Goal: Task Accomplishment & Management: Manage account settings

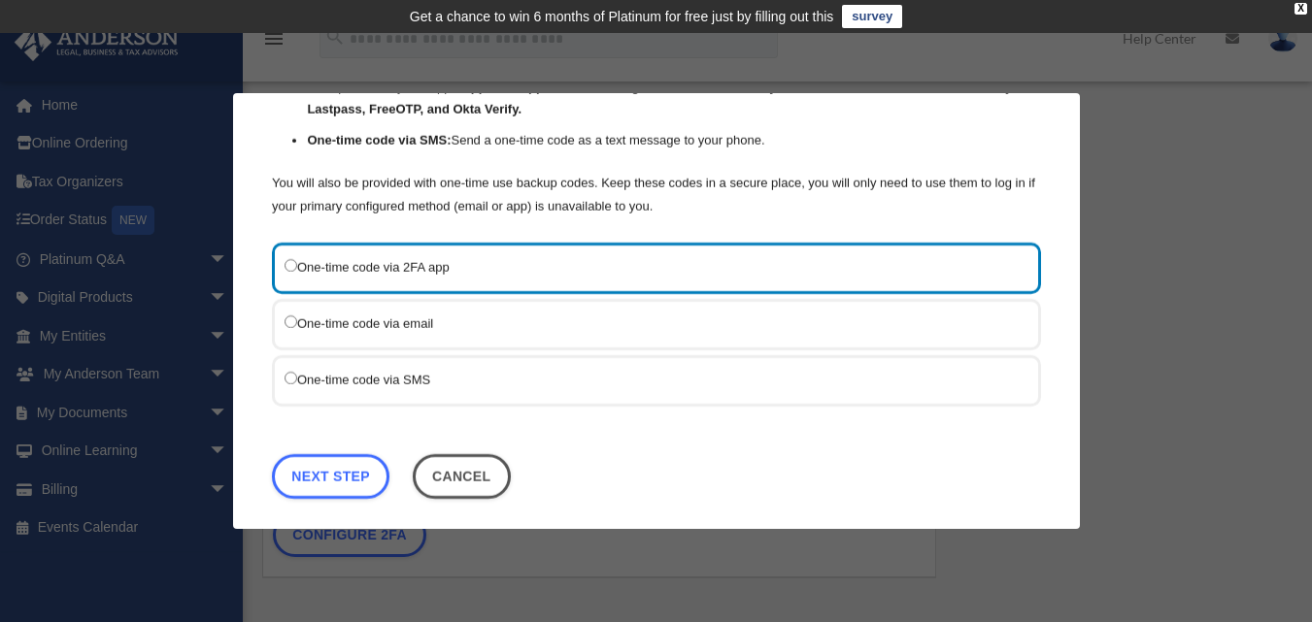
scroll to position [215, 0]
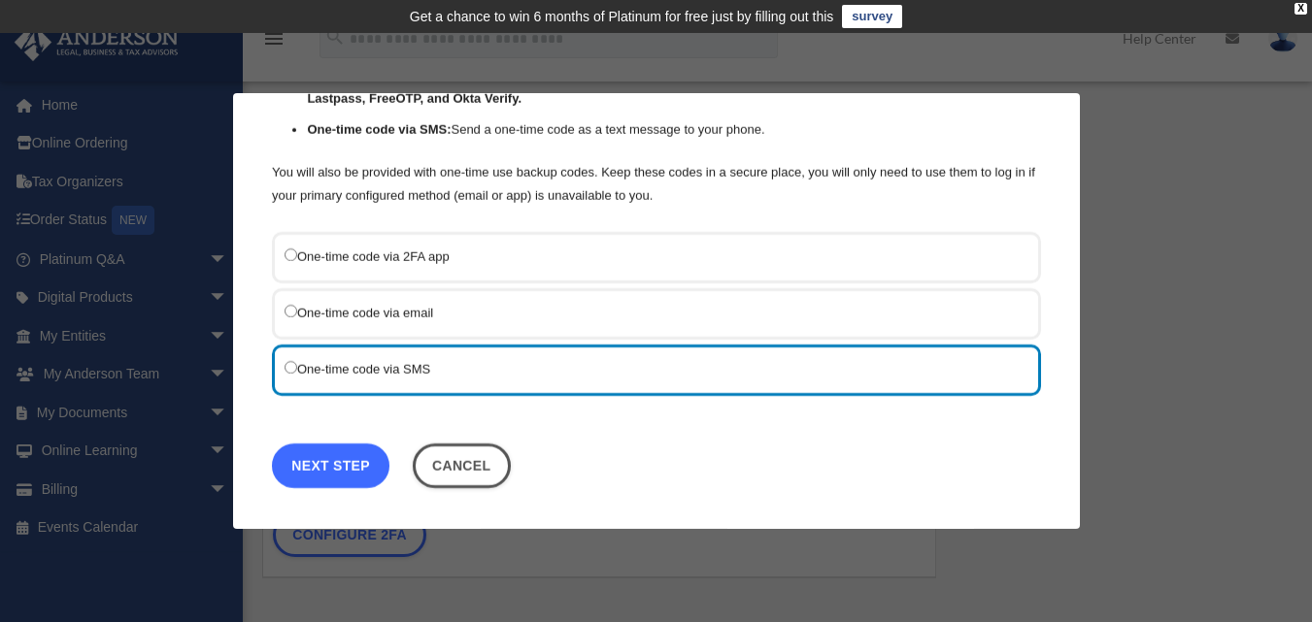
click at [364, 457] on link "Next Step" at bounding box center [330, 466] width 117 height 45
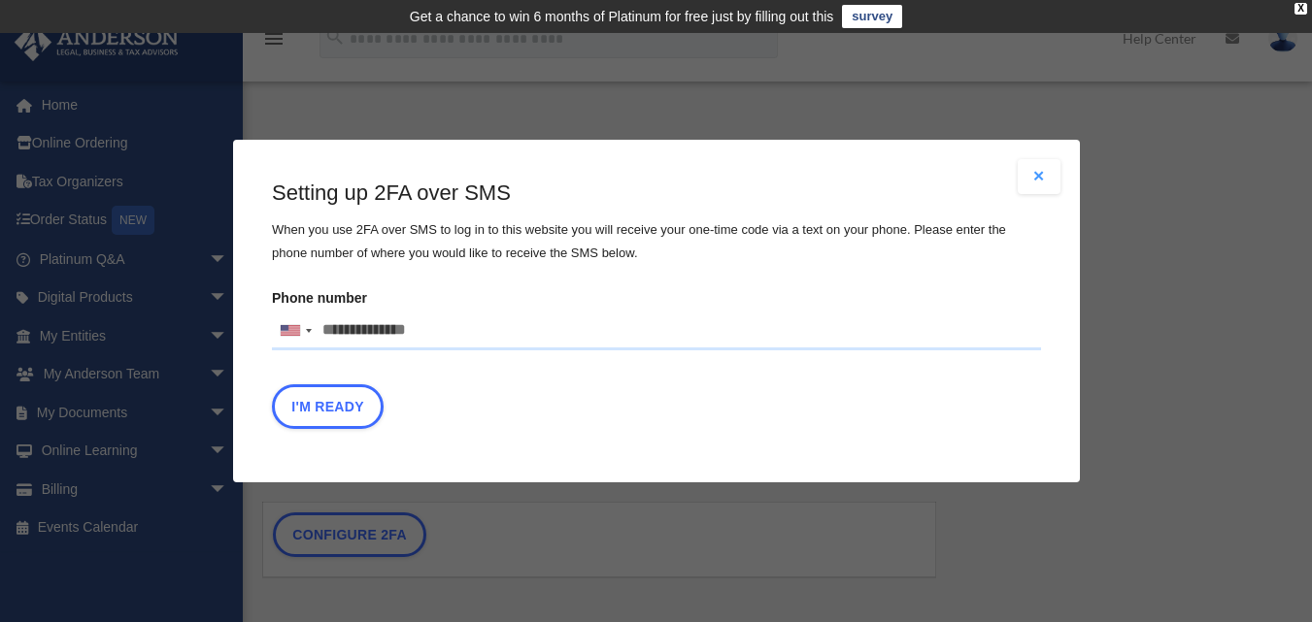
click at [444, 335] on input "Phone number United States +1 United Kingdom +44 Afghanistan (‫افغانستان‬‎) +93…" at bounding box center [656, 331] width 769 height 39
type input "**********"
click at [362, 419] on button "I'm Ready" at bounding box center [328, 407] width 112 height 45
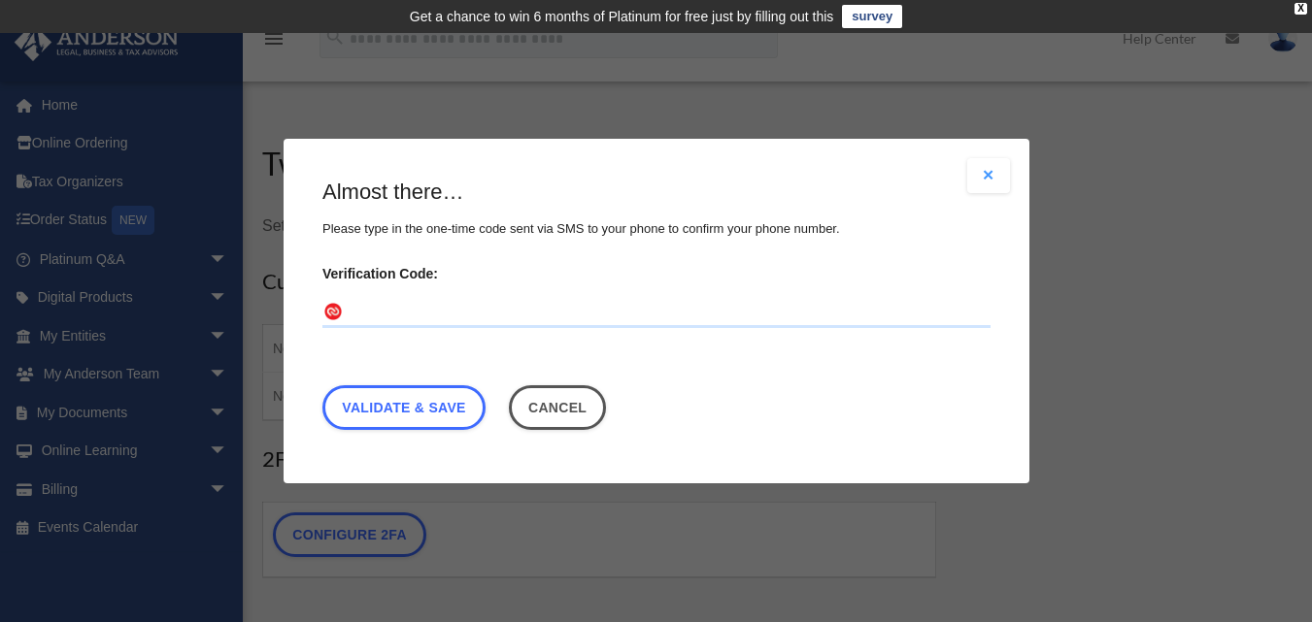
click at [415, 317] on input "Verification Code:" at bounding box center [656, 312] width 668 height 31
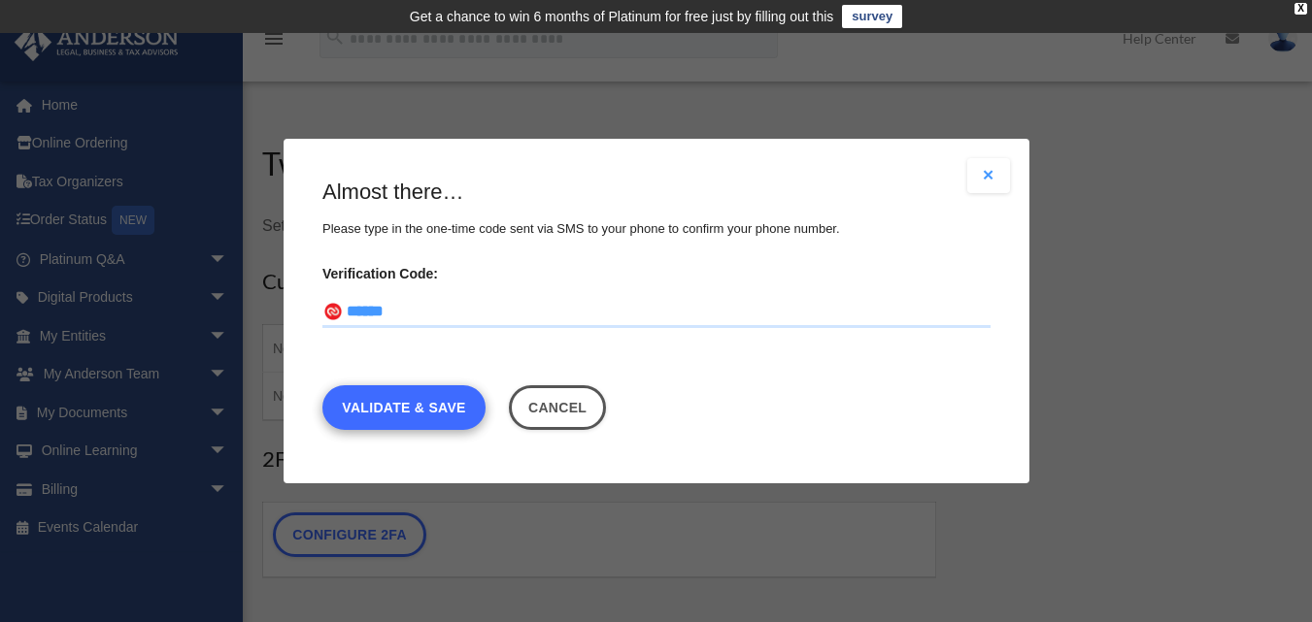
type input "******"
click at [420, 401] on link "Validate & Save" at bounding box center [403, 407] width 163 height 45
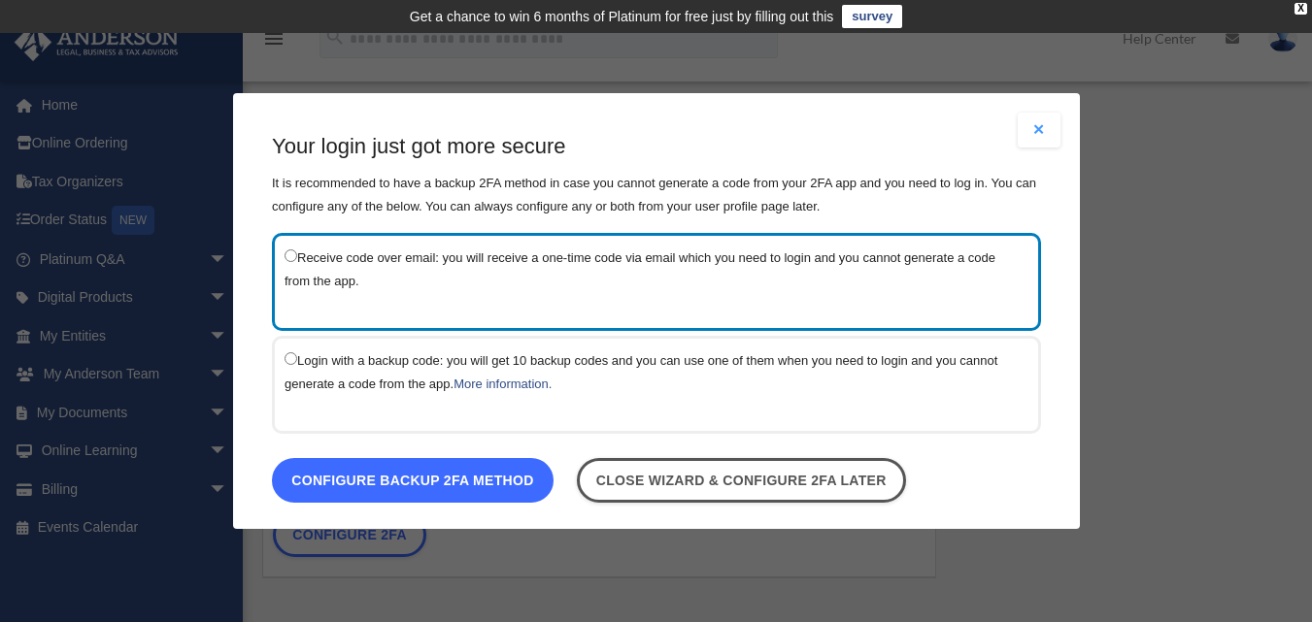
click at [442, 482] on link "Configure backup 2FA method" at bounding box center [413, 480] width 282 height 45
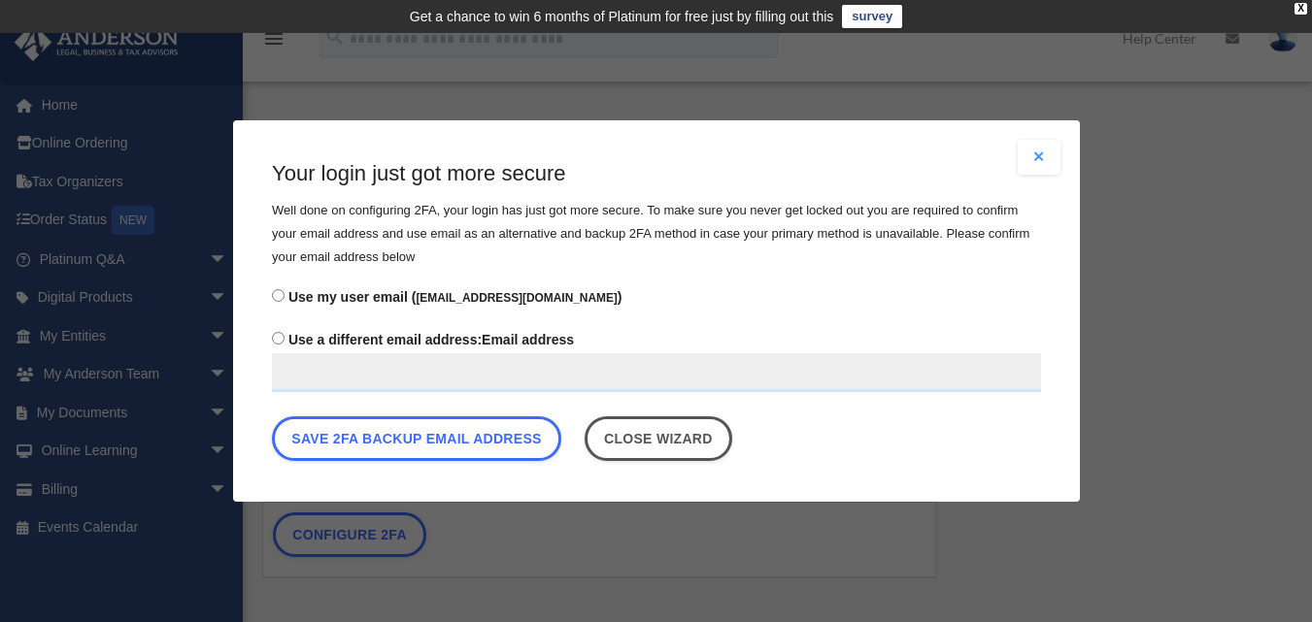
click at [308, 368] on input "Use a different email address: Email address" at bounding box center [656, 372] width 769 height 39
type input "**********"
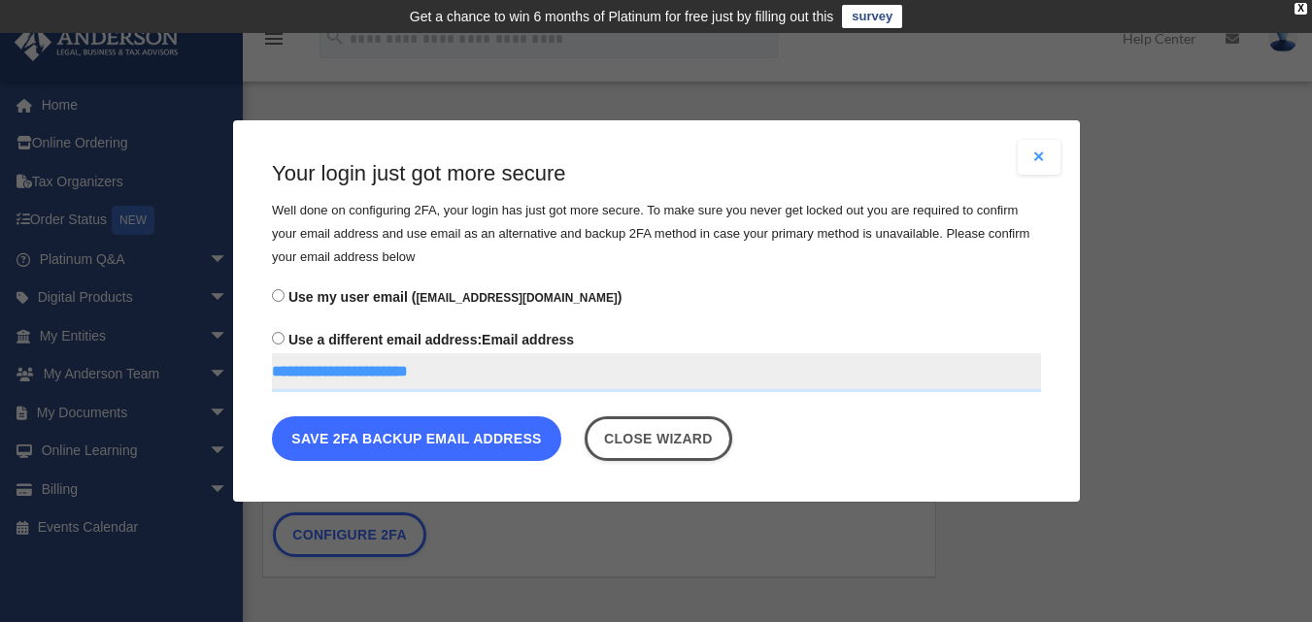
click at [452, 444] on button "Save 2FA backup email address" at bounding box center [416, 439] width 289 height 45
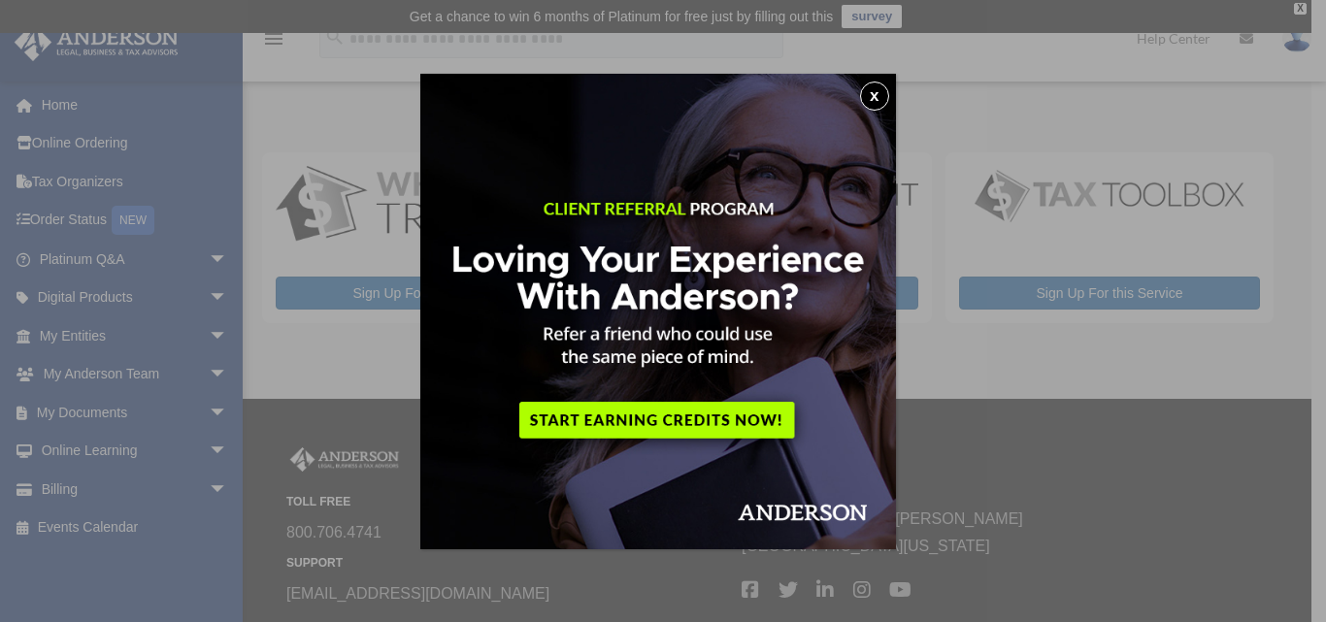
click at [878, 87] on button "x" at bounding box center [874, 96] width 29 height 29
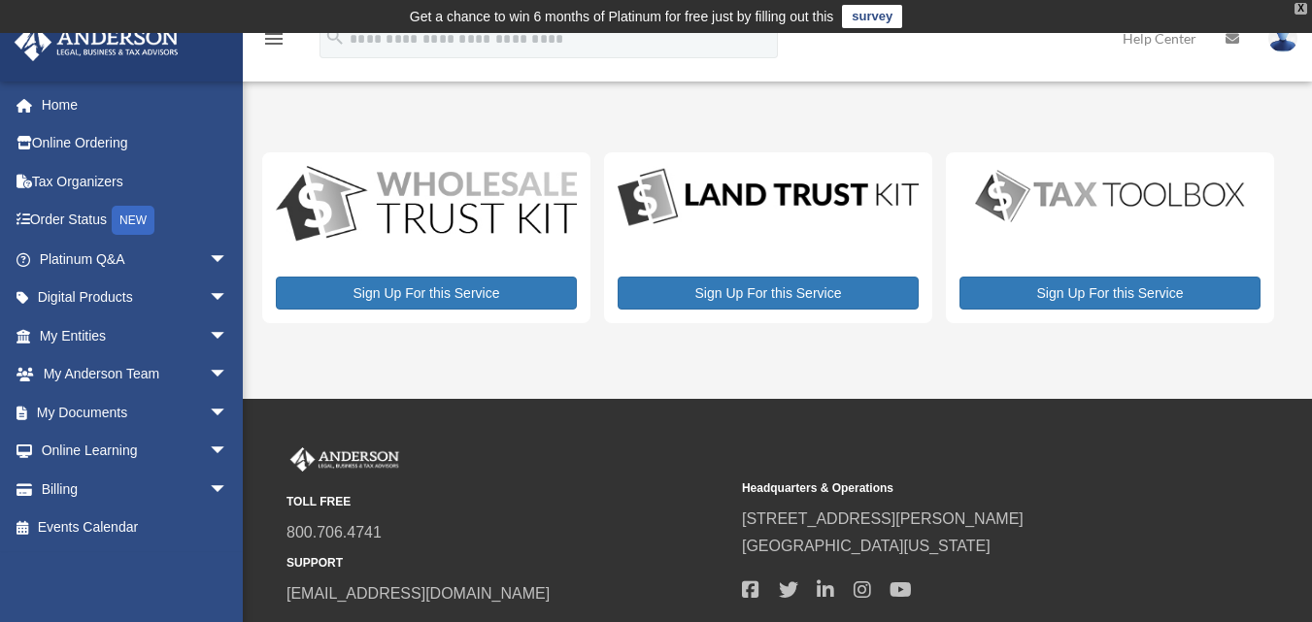
click at [1301, 10] on div "X" at bounding box center [1300, 9] width 13 height 12
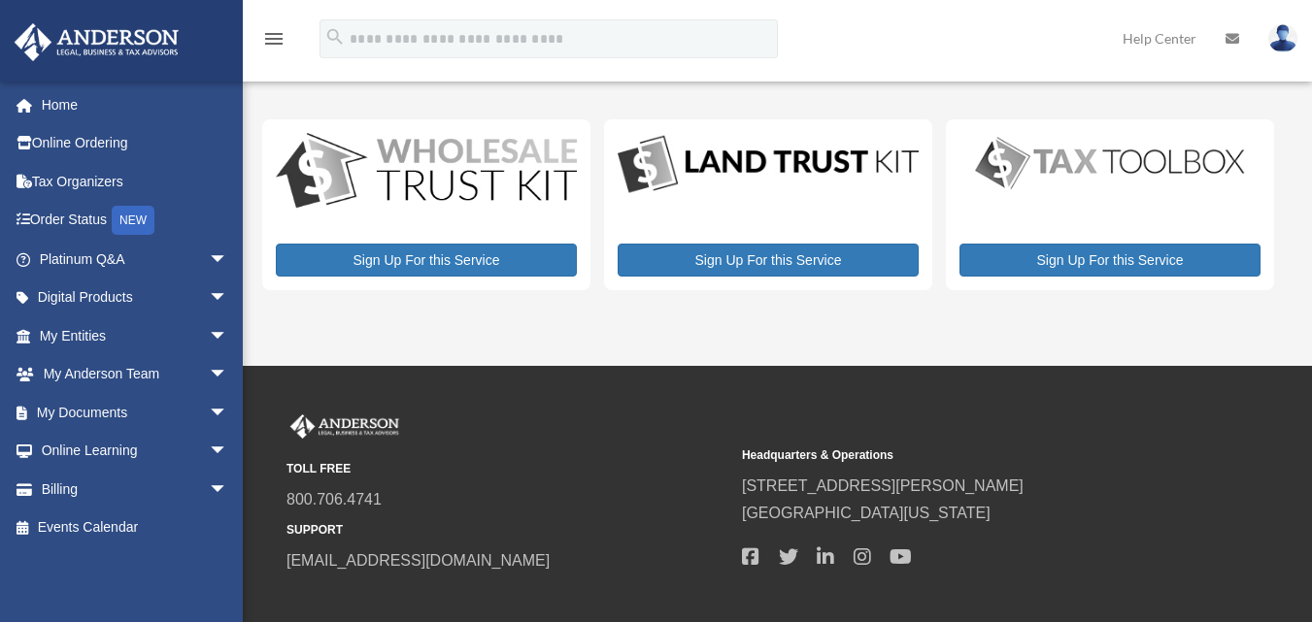
click at [275, 45] on icon "menu" at bounding box center [273, 38] width 23 height 23
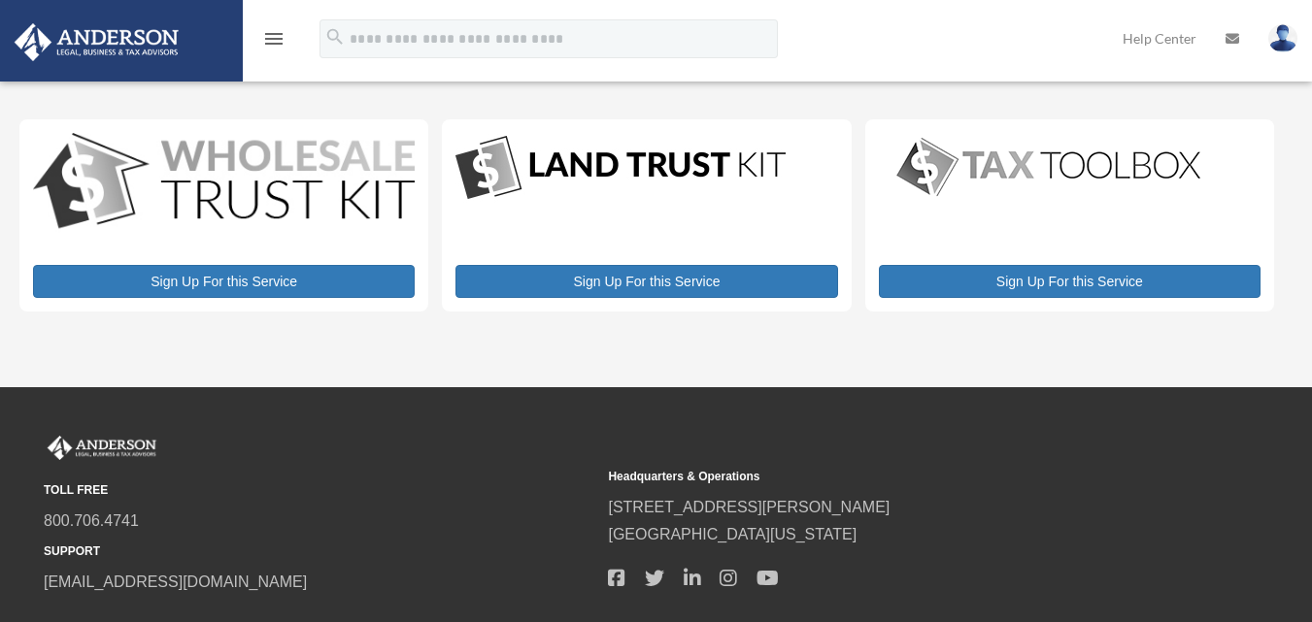
click at [275, 45] on icon "menu" at bounding box center [273, 38] width 23 height 23
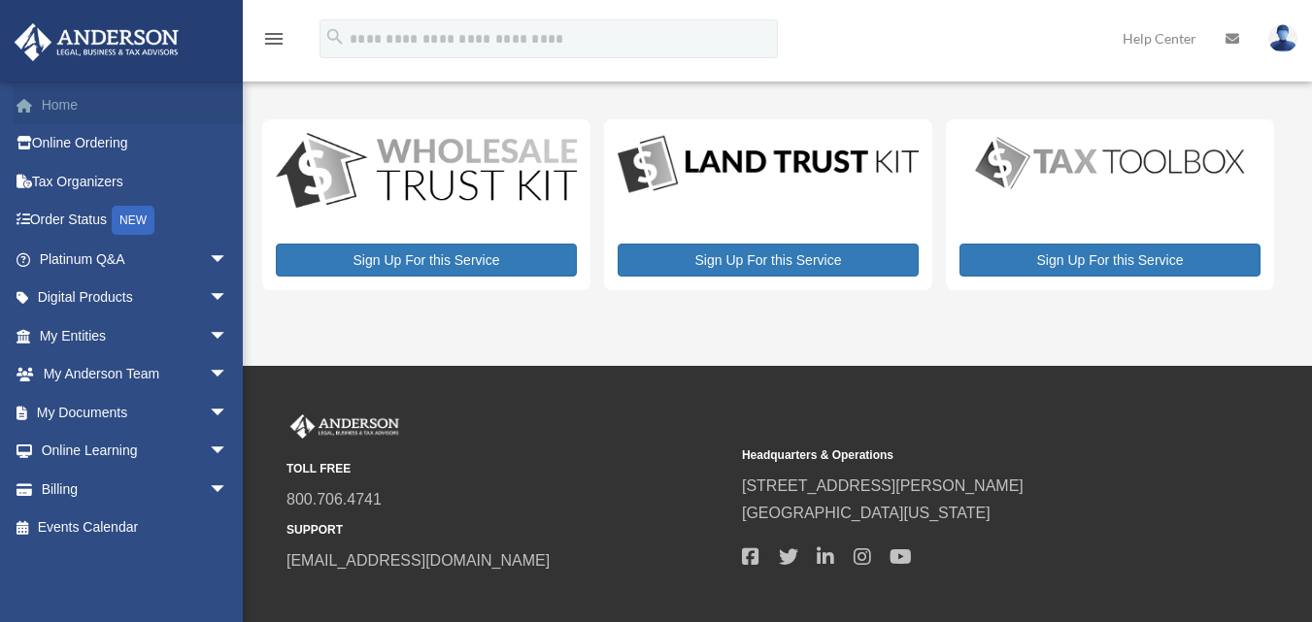
click at [143, 112] on link "Home" at bounding box center [136, 104] width 244 height 39
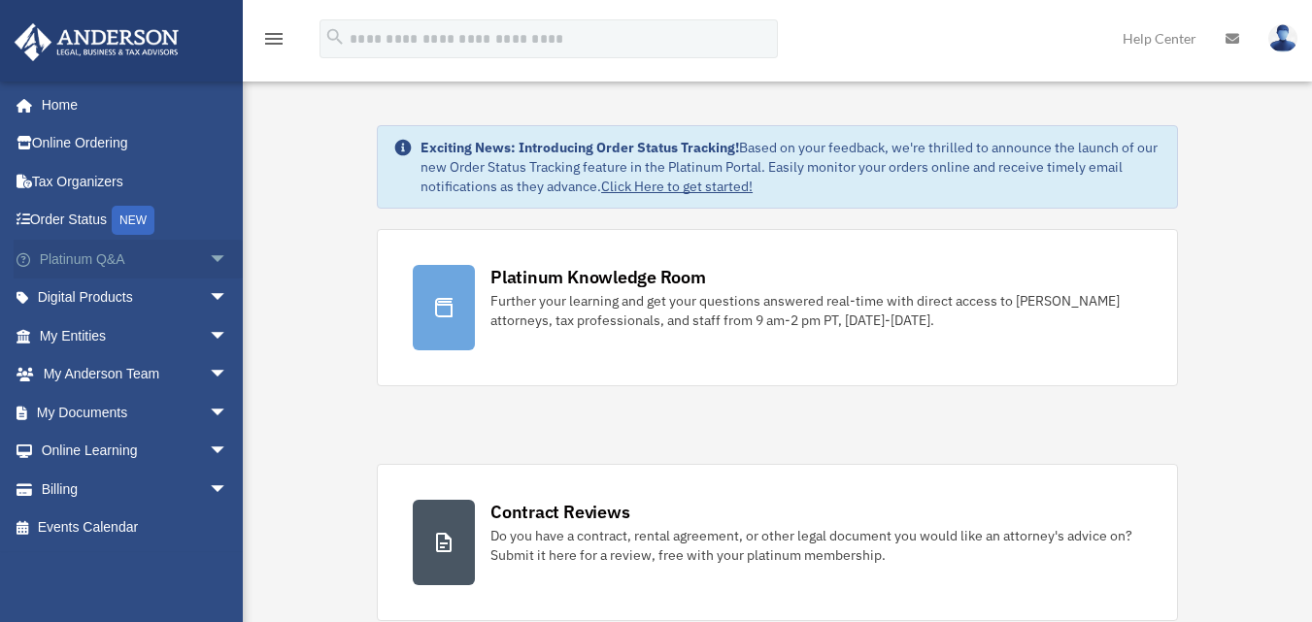
click at [118, 256] on link "Platinum Q&A arrow_drop_down" at bounding box center [136, 259] width 244 height 39
click at [209, 255] on span "arrow_drop_down" at bounding box center [228, 260] width 39 height 40
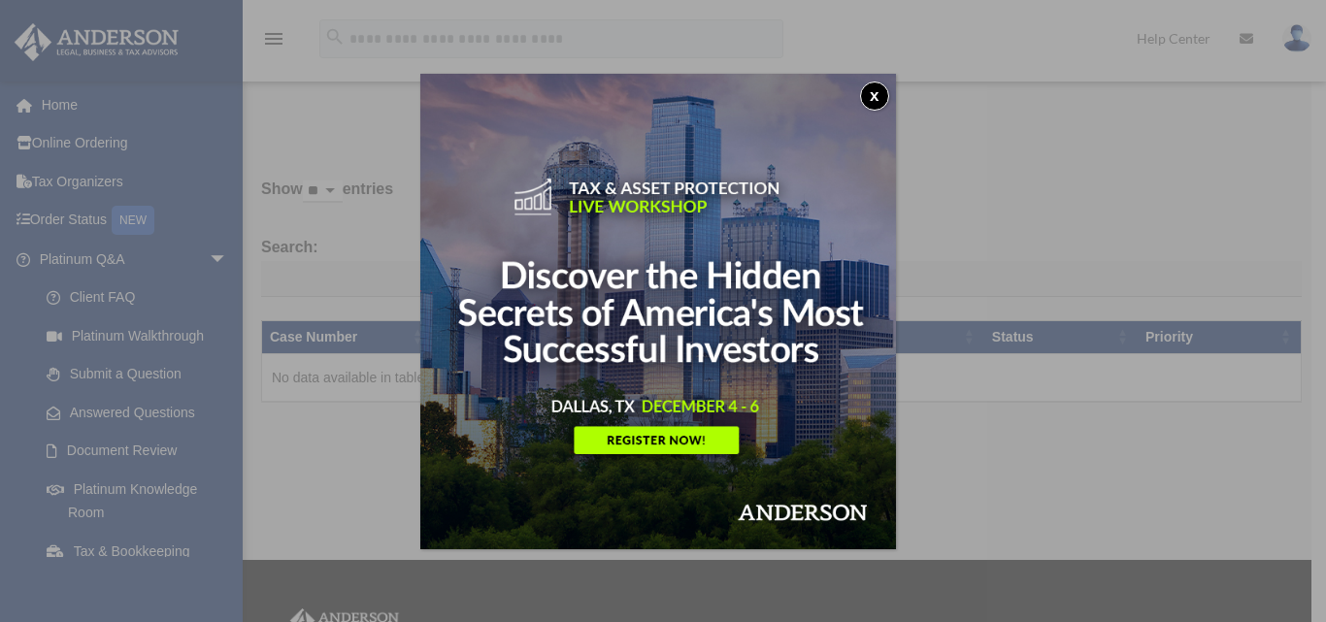
click at [142, 333] on div "x" at bounding box center [663, 311] width 1326 height 622
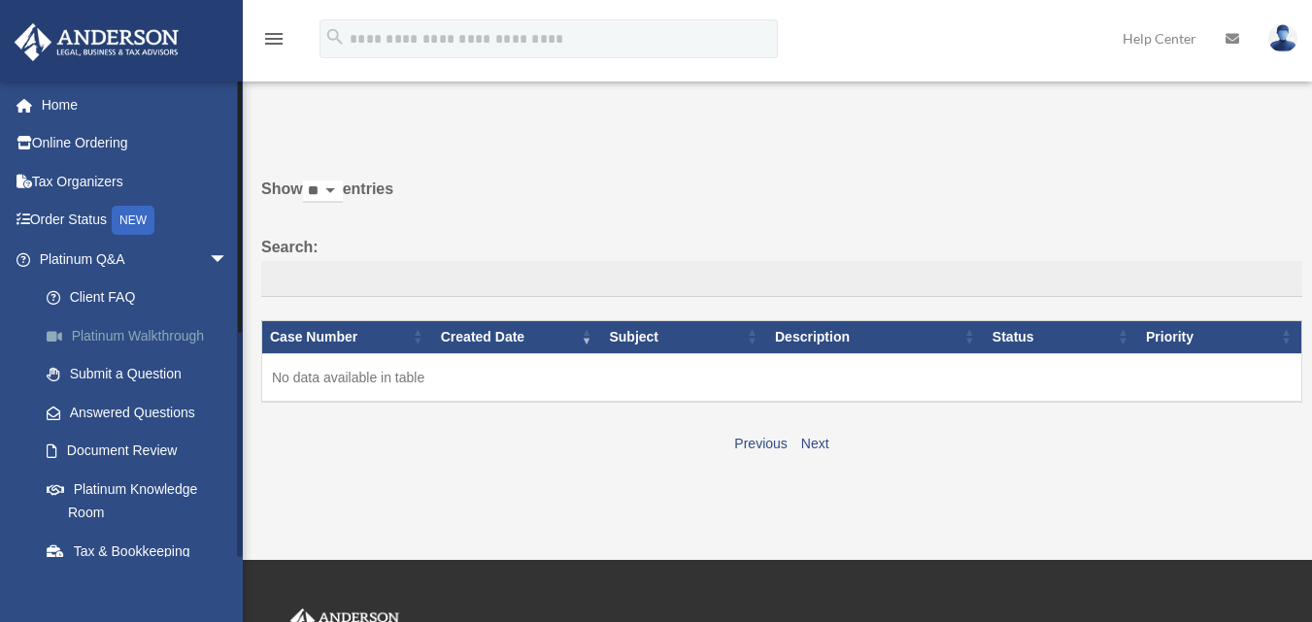
click at [158, 333] on link "Platinum Walkthrough" at bounding box center [142, 336] width 230 height 39
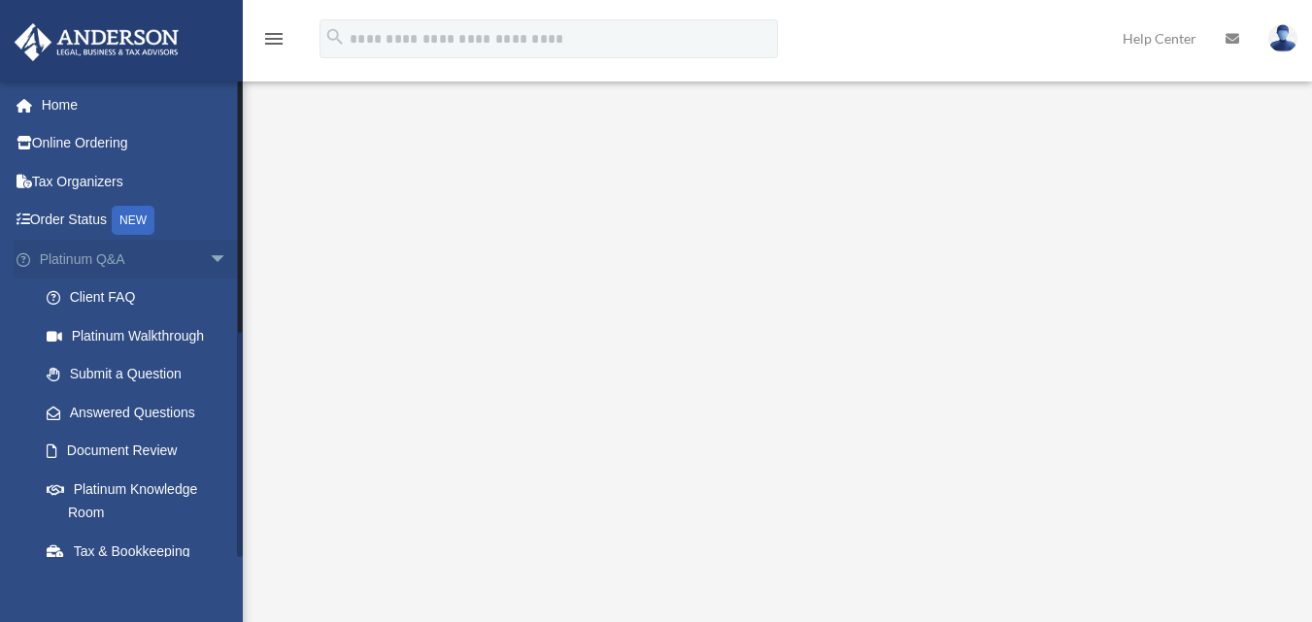
click at [209, 253] on span "arrow_drop_down" at bounding box center [228, 260] width 39 height 40
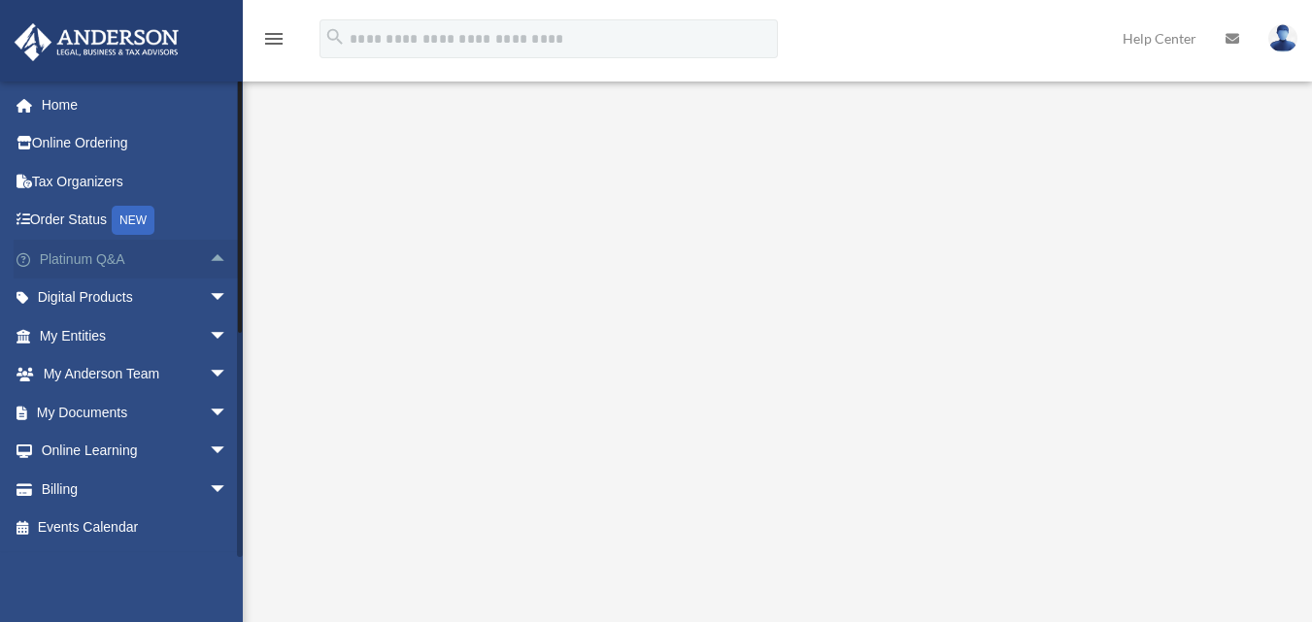
click at [209, 253] on span "arrow_drop_up" at bounding box center [228, 260] width 39 height 40
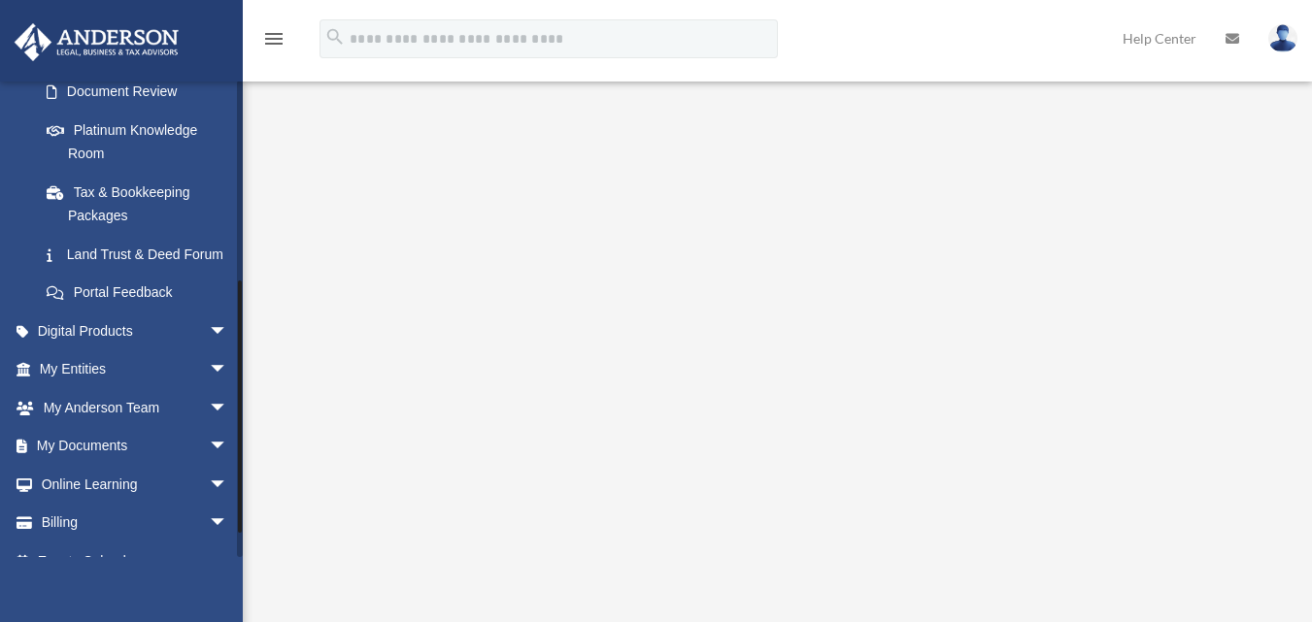
scroll to position [370, 0]
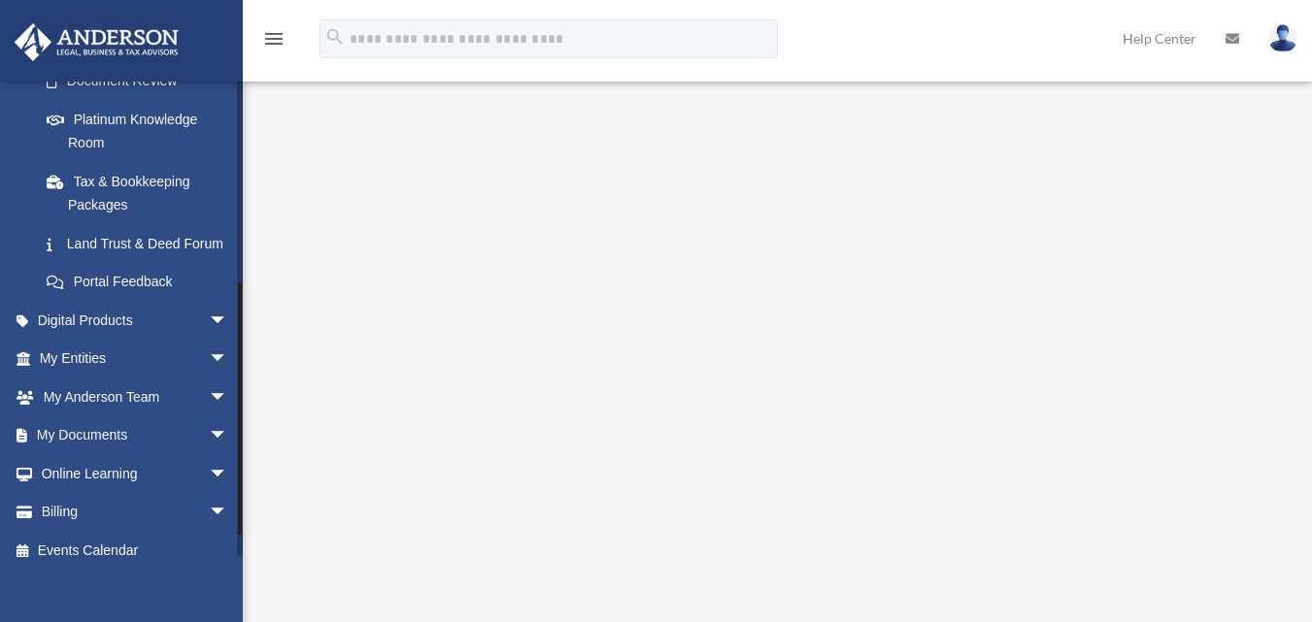
drag, startPoint x: 237, startPoint y: 336, endPoint x: 244, endPoint y: 409, distance: 73.1
click at [244, 409] on div "Platinum Walkthrough hspencerddk@gmail.com Sign Out hspencerddk@gmail.com Home …" at bounding box center [656, 408] width 1312 height 712
click at [209, 453] on span "arrow_drop_down" at bounding box center [228, 437] width 39 height 40
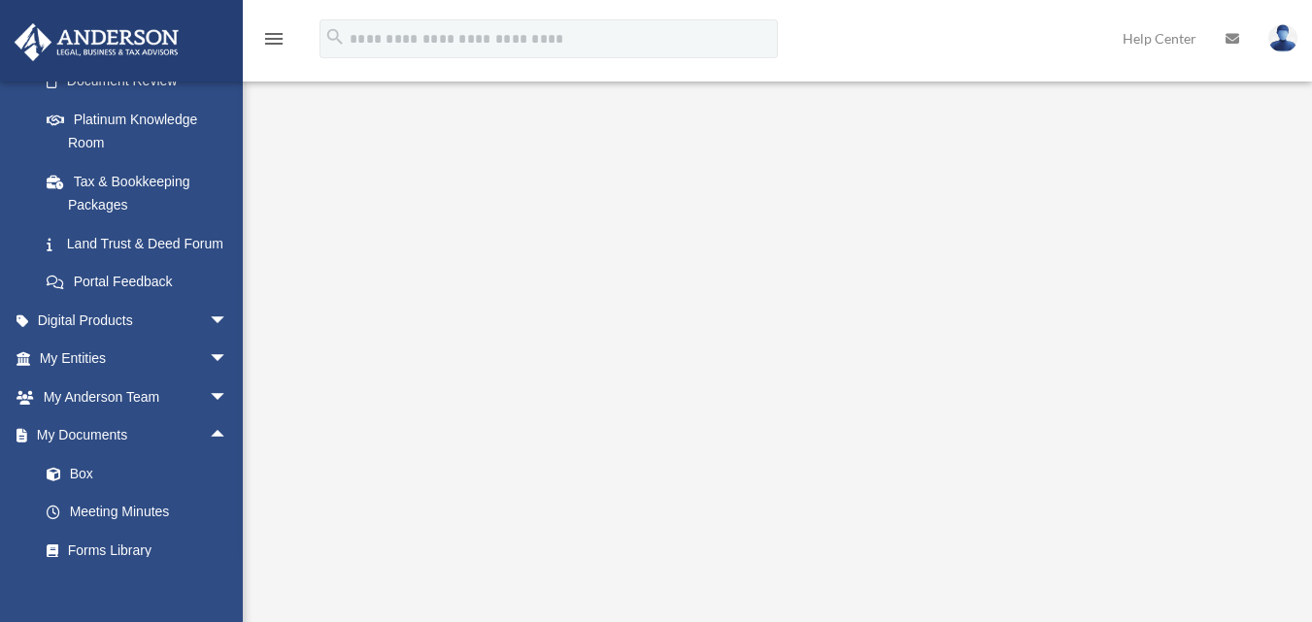
scroll to position [27, 0]
click at [84, 493] on link "Box" at bounding box center [142, 473] width 230 height 39
